Goal: Information Seeking & Learning: Learn about a topic

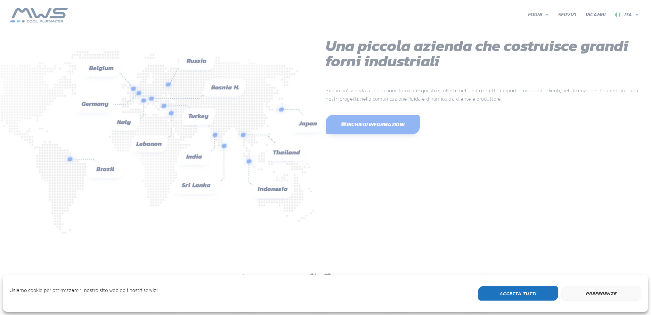
scroll to position [170, 384]
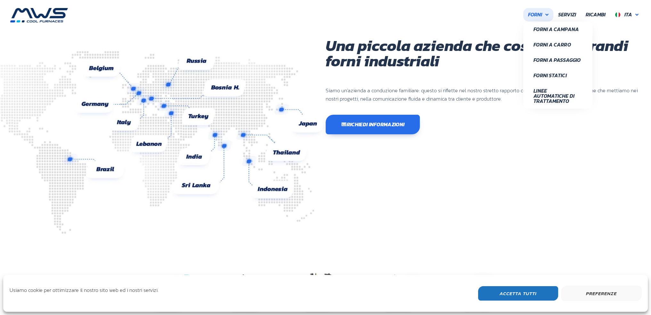
click at [535, 14] on span "Forni" at bounding box center [535, 15] width 14 height 8
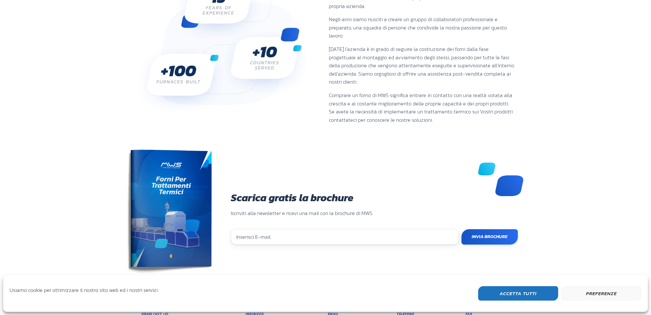
scroll to position [505, 0]
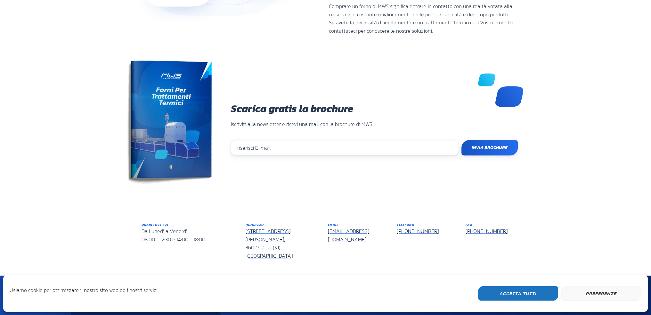
click at [263, 227] on link "Via Don Peruzzi, 26/G, 36027 Rosà (VI), Italy" at bounding box center [268, 243] width 47 height 32
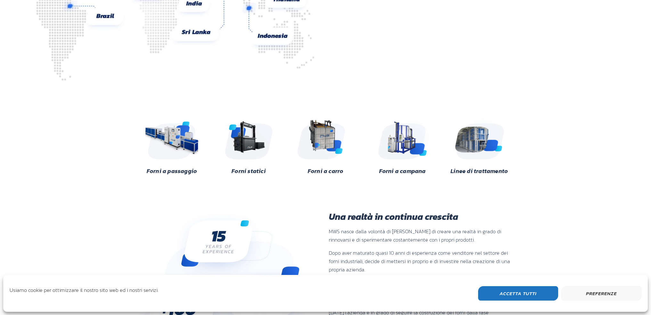
scroll to position [0, 0]
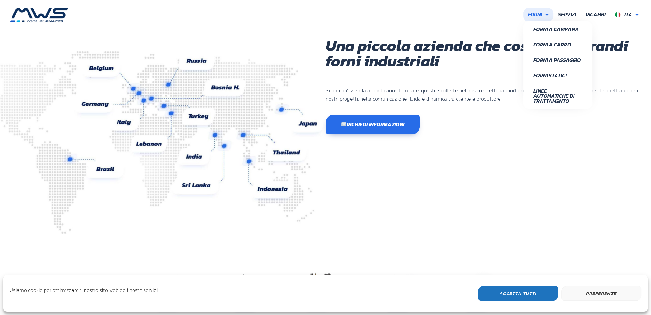
click at [539, 16] on span "Forni" at bounding box center [535, 15] width 14 height 8
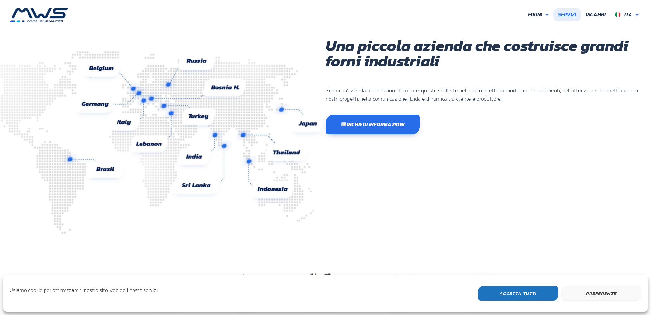
click at [569, 15] on span "Servizi" at bounding box center [567, 15] width 18 height 8
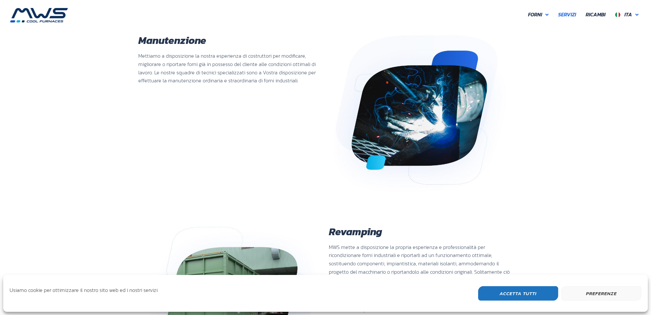
click at [33, 14] on img at bounding box center [39, 15] width 58 height 14
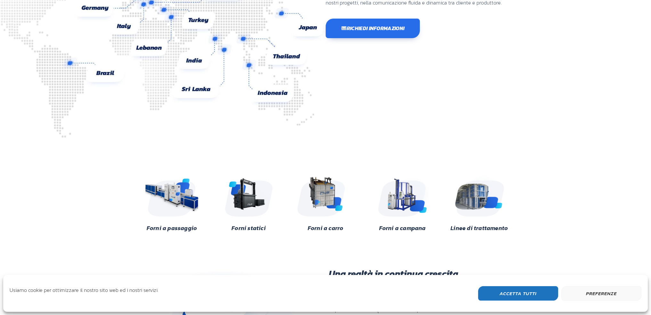
scroll to position [160, 0]
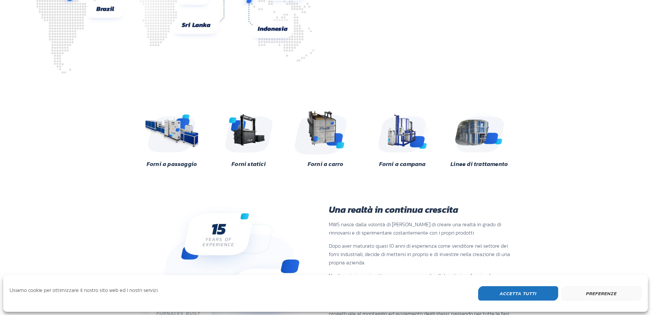
click at [320, 123] on img at bounding box center [325, 131] width 62 height 46
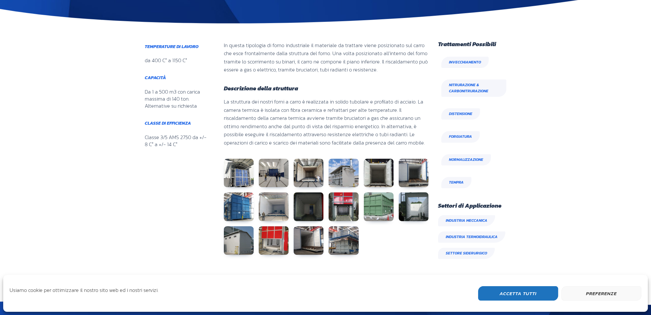
scroll to position [320, 0]
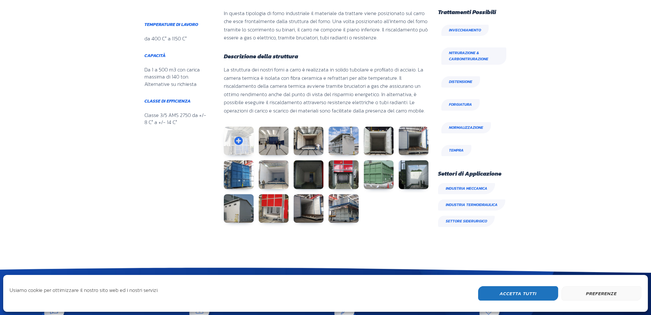
click at [236, 134] on link at bounding box center [239, 140] width 30 height 29
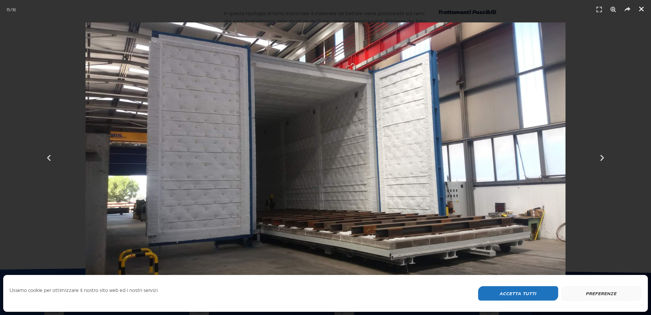
click at [640, 9] on icon "Chiudi (Esc)" at bounding box center [641, 9] width 6 height 6
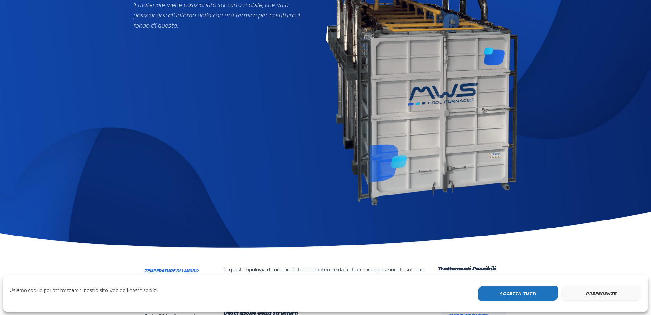
scroll to position [0, 0]
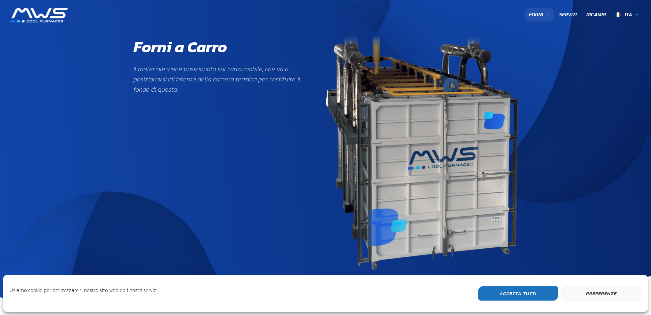
click at [534, 12] on span "Forni" at bounding box center [536, 15] width 14 height 8
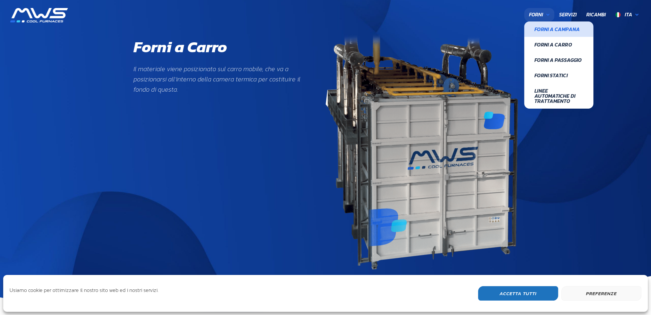
click at [546, 27] on span "Forni a Campana" at bounding box center [558, 29] width 49 height 5
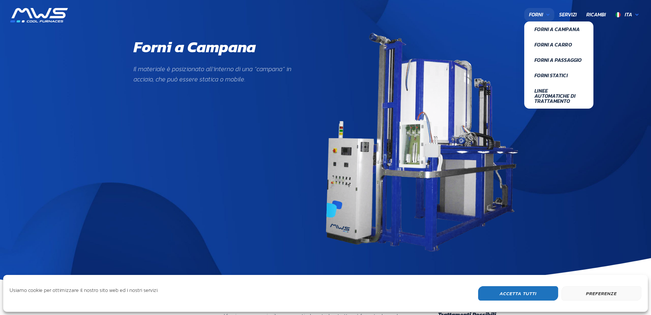
click at [533, 12] on span "Forni" at bounding box center [536, 15] width 14 height 8
click at [550, 60] on span "Forni a Passaggio" at bounding box center [558, 59] width 49 height 5
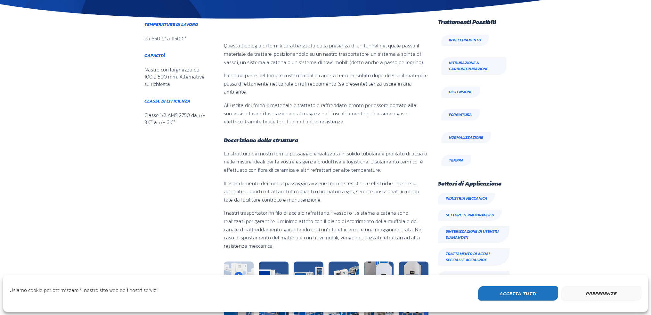
scroll to position [352, 0]
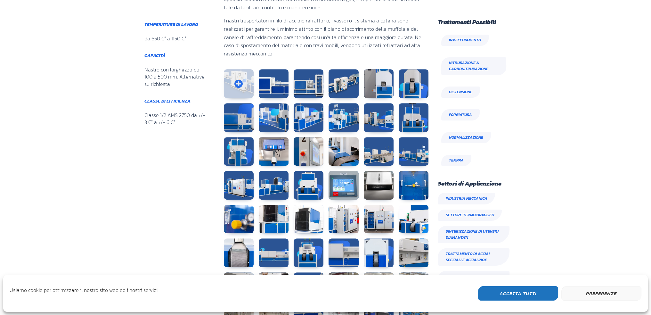
click at [238, 79] on link at bounding box center [239, 83] width 30 height 29
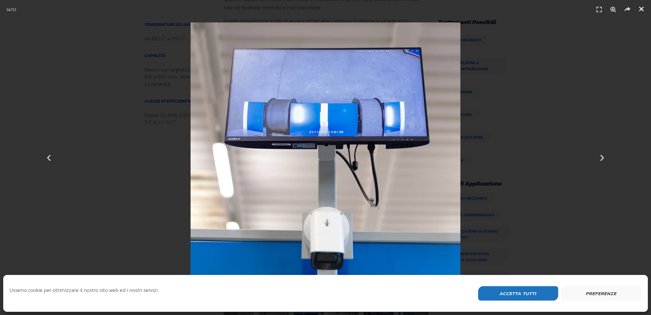
click at [642, 8] on icon "Chiudi (Esc)" at bounding box center [641, 9] width 6 height 6
